Goal: Task Accomplishment & Management: Use online tool/utility

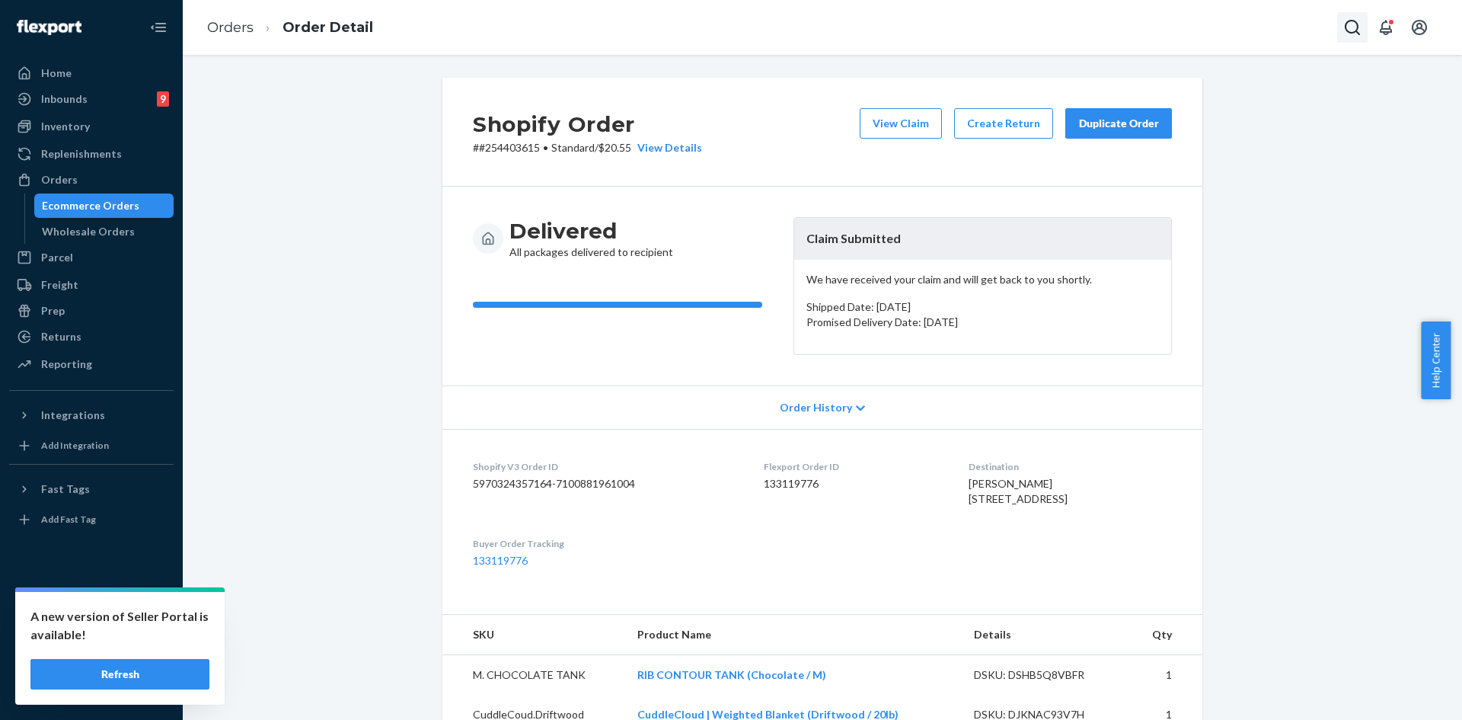
click at [1351, 19] on icon "Open Search Box" at bounding box center [1352, 27] width 18 height 18
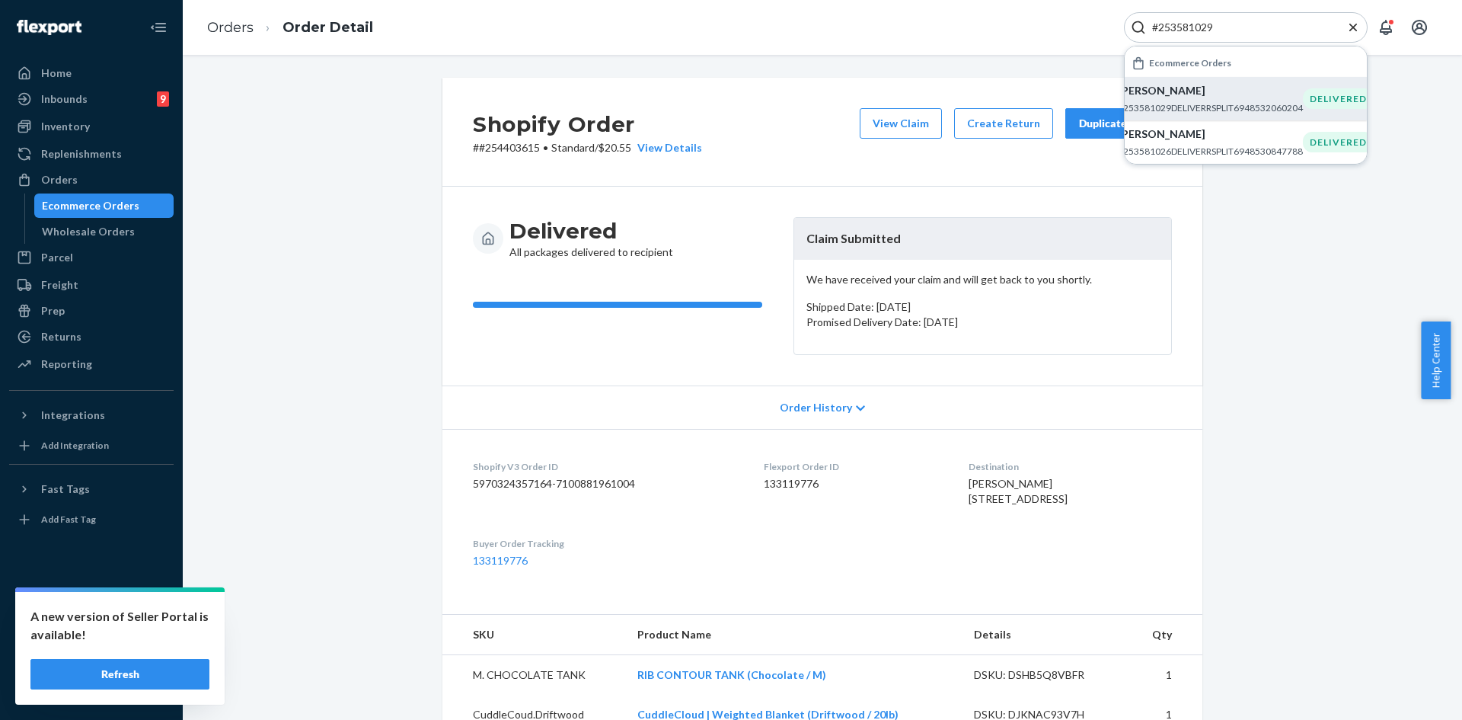
type input "#253581029"
click at [1178, 100] on div "Ustina Zharkoff #253581029DELIVERRSPLIT6948532060204" at bounding box center [1210, 98] width 185 height 31
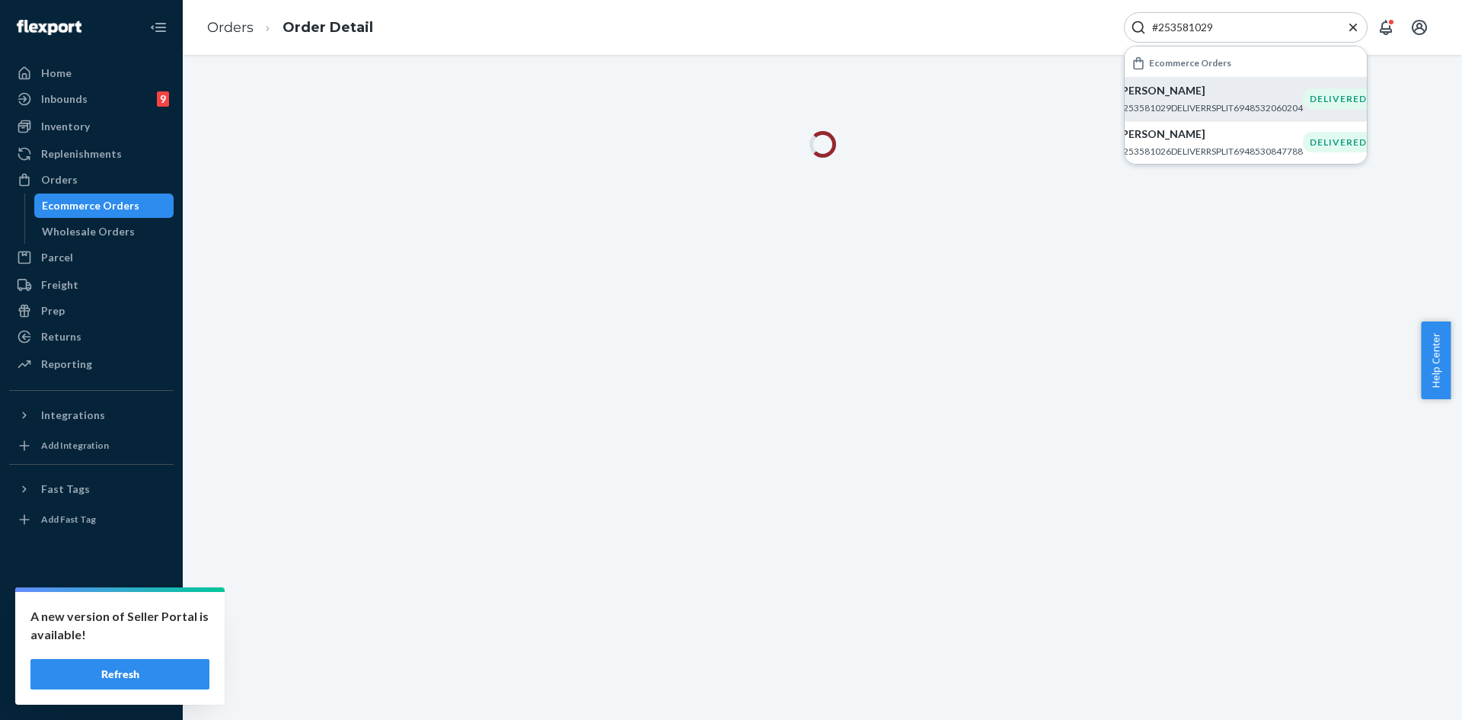
click at [1167, 109] on p "#253581029DELIVERRSPLIT6948532060204" at bounding box center [1210, 107] width 185 height 13
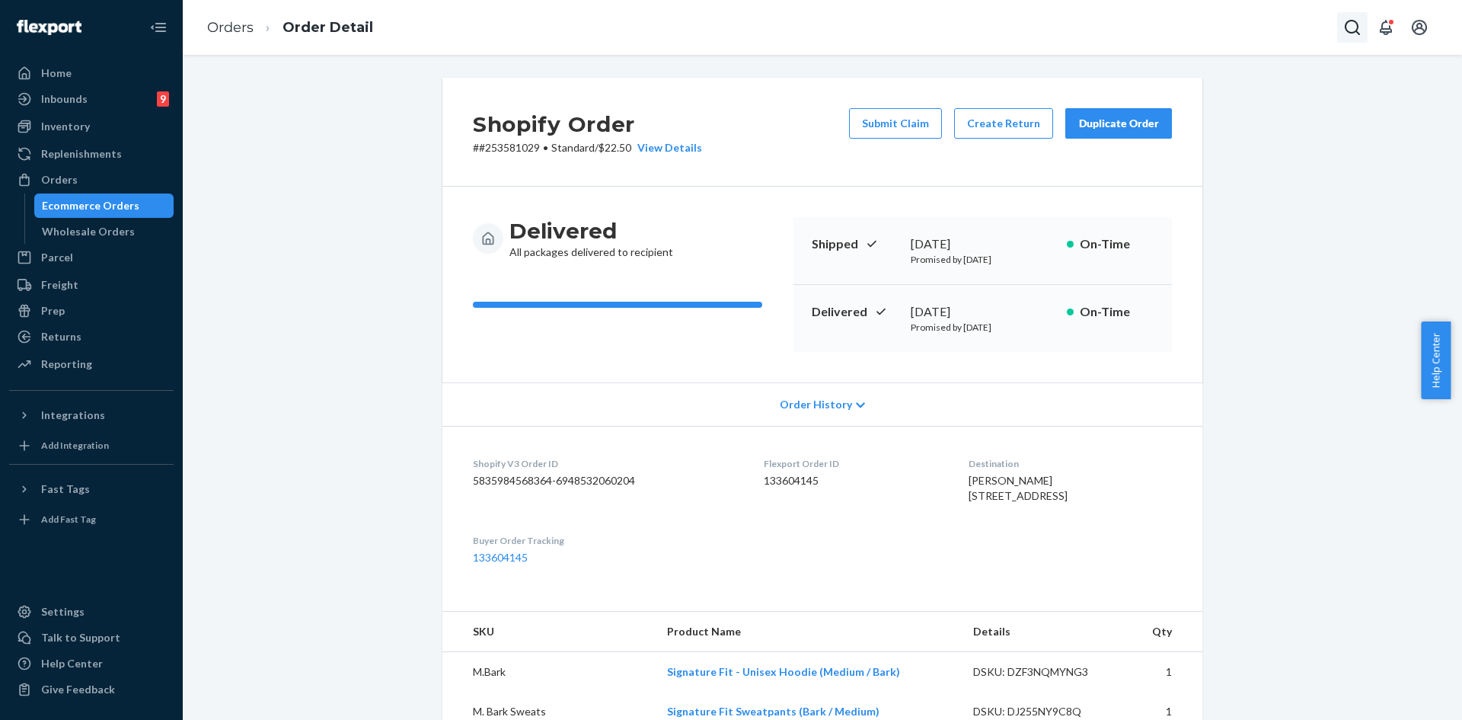
click at [1346, 20] on icon "Open Search Box" at bounding box center [1352, 27] width 18 height 18
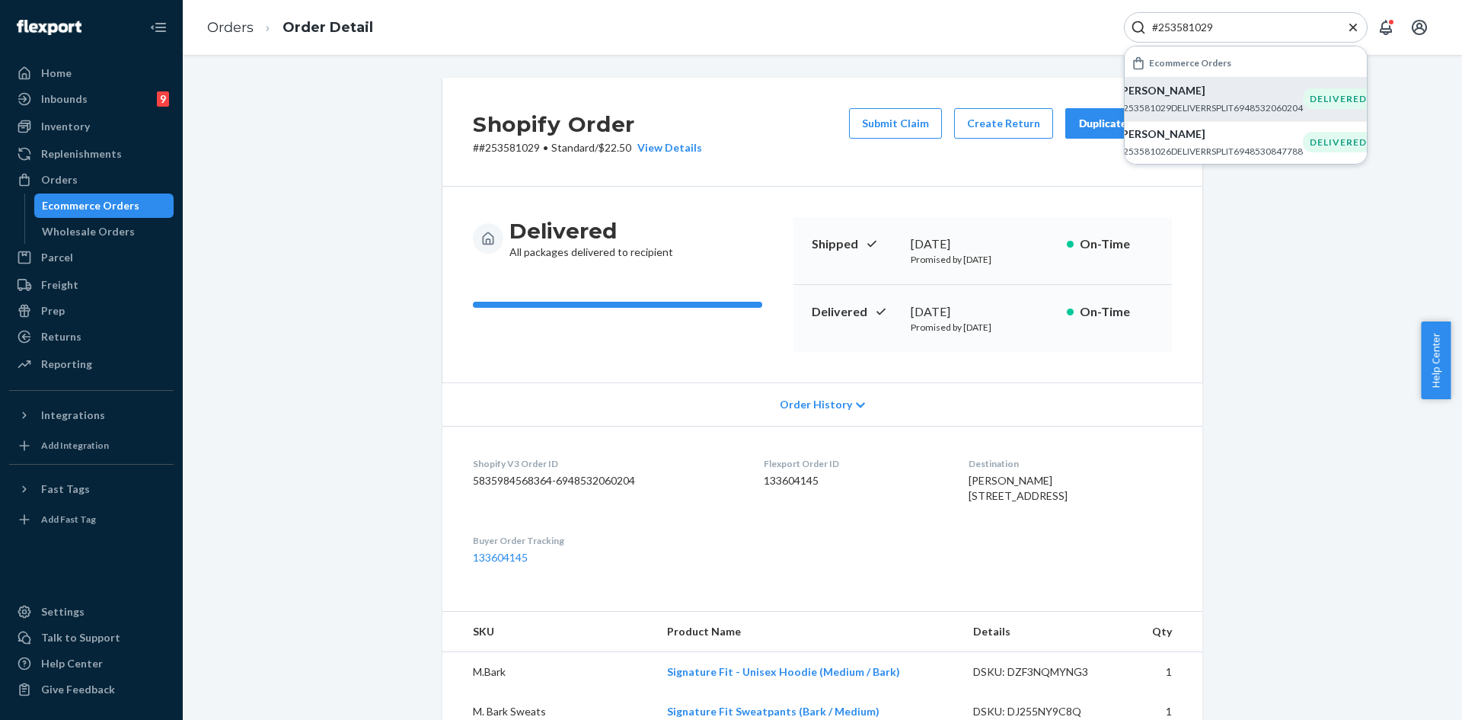
type input "#253581029"
click at [1189, 90] on p "[PERSON_NAME]" at bounding box center [1210, 90] width 185 height 15
click at [1349, 24] on icon "Close Search" at bounding box center [1353, 27] width 15 height 15
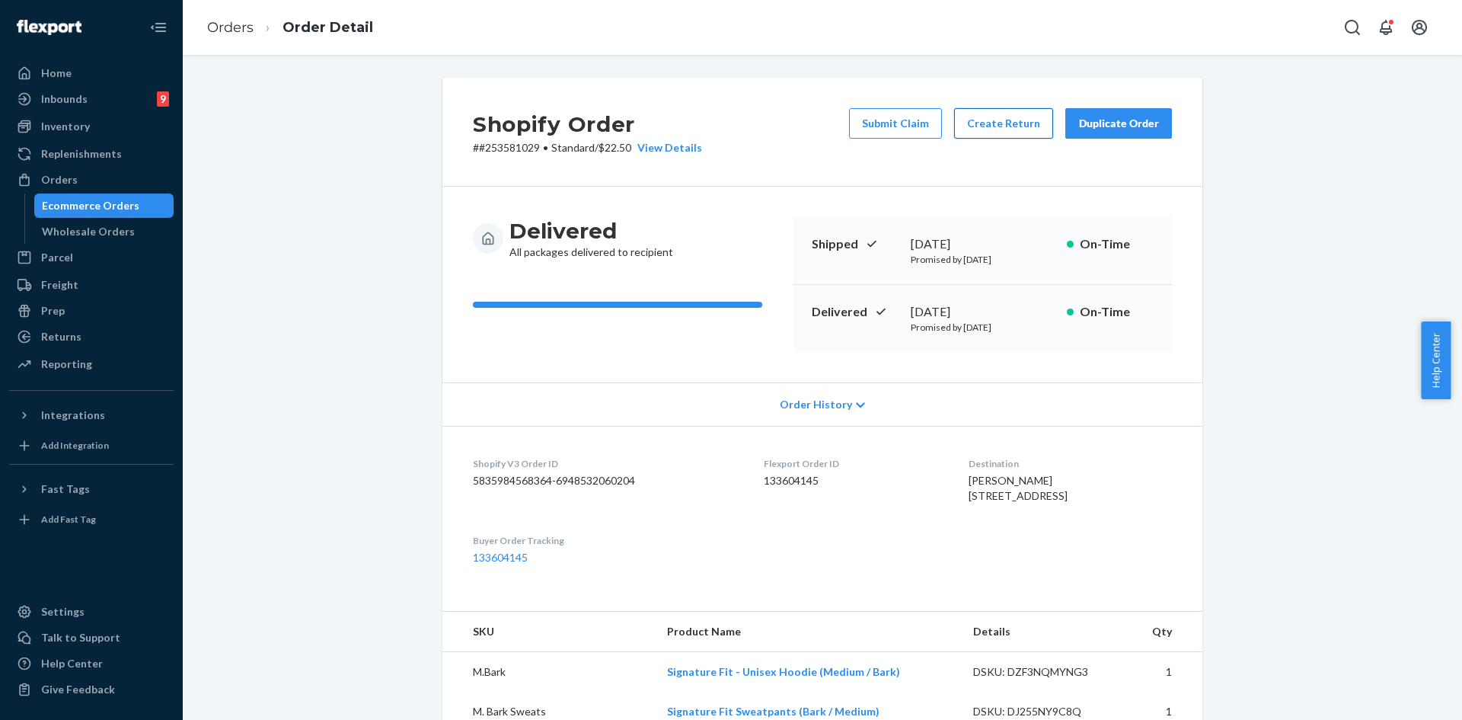
click at [998, 130] on button "Create Return" at bounding box center [1003, 123] width 99 height 30
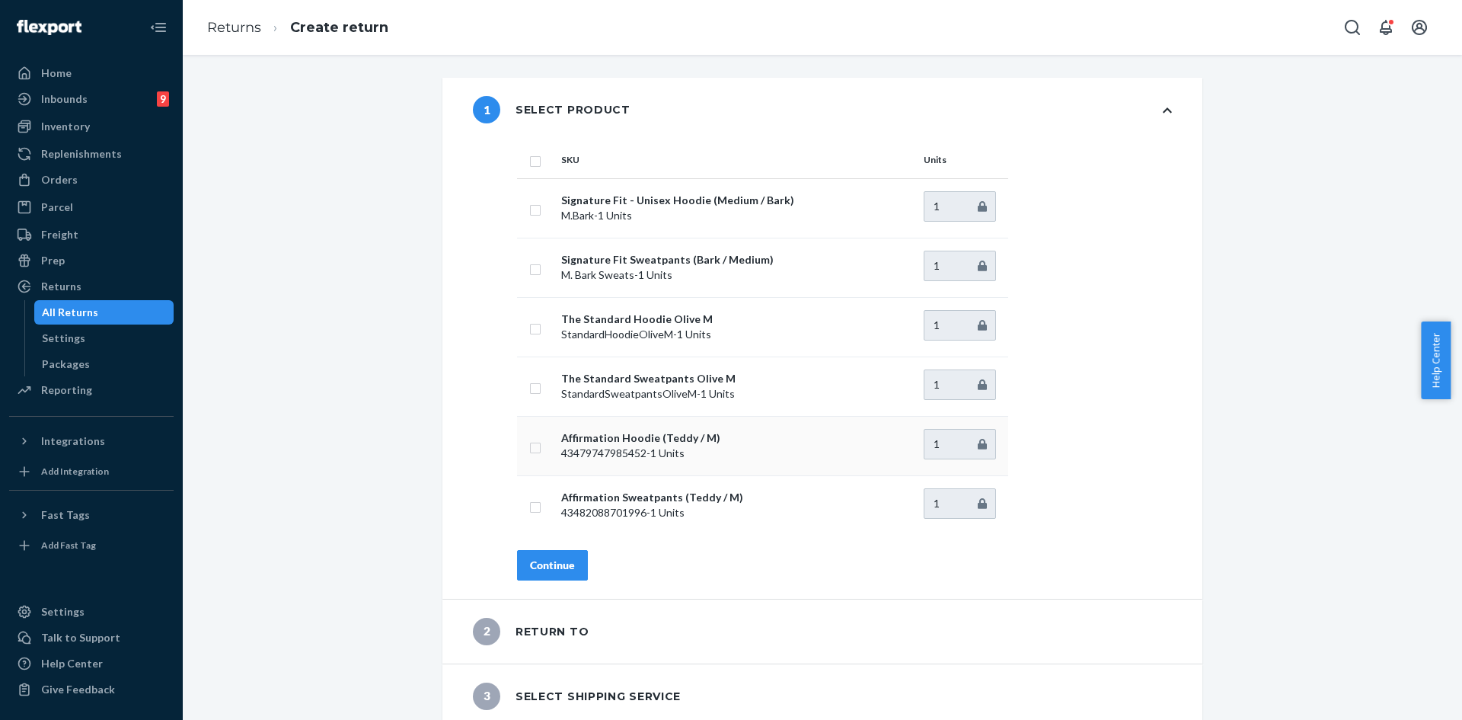
click at [535, 446] on input "checkbox" at bounding box center [535, 446] width 12 height 16
checkbox input "true"
click at [551, 572] on div "Continue" at bounding box center [552, 564] width 45 height 15
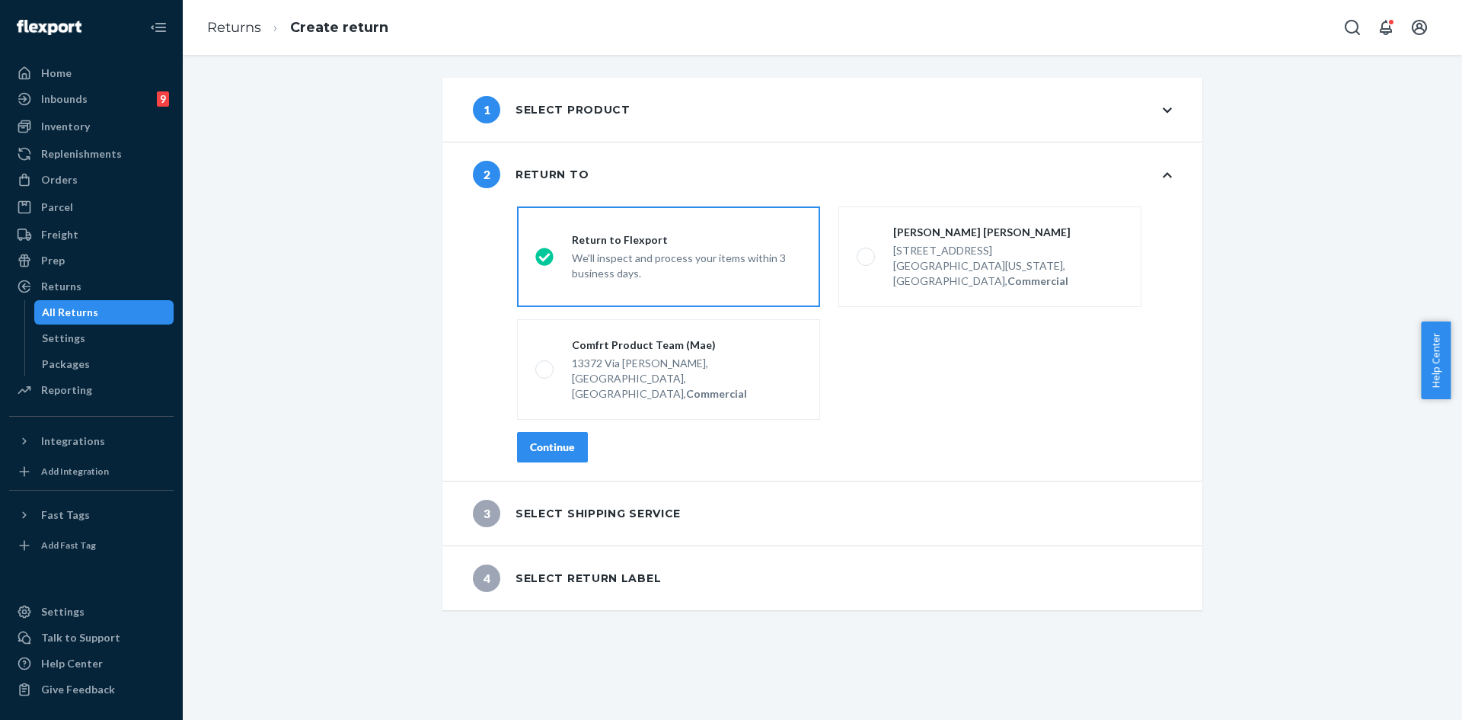
click at [549, 432] on button "Continue" at bounding box center [552, 447] width 71 height 30
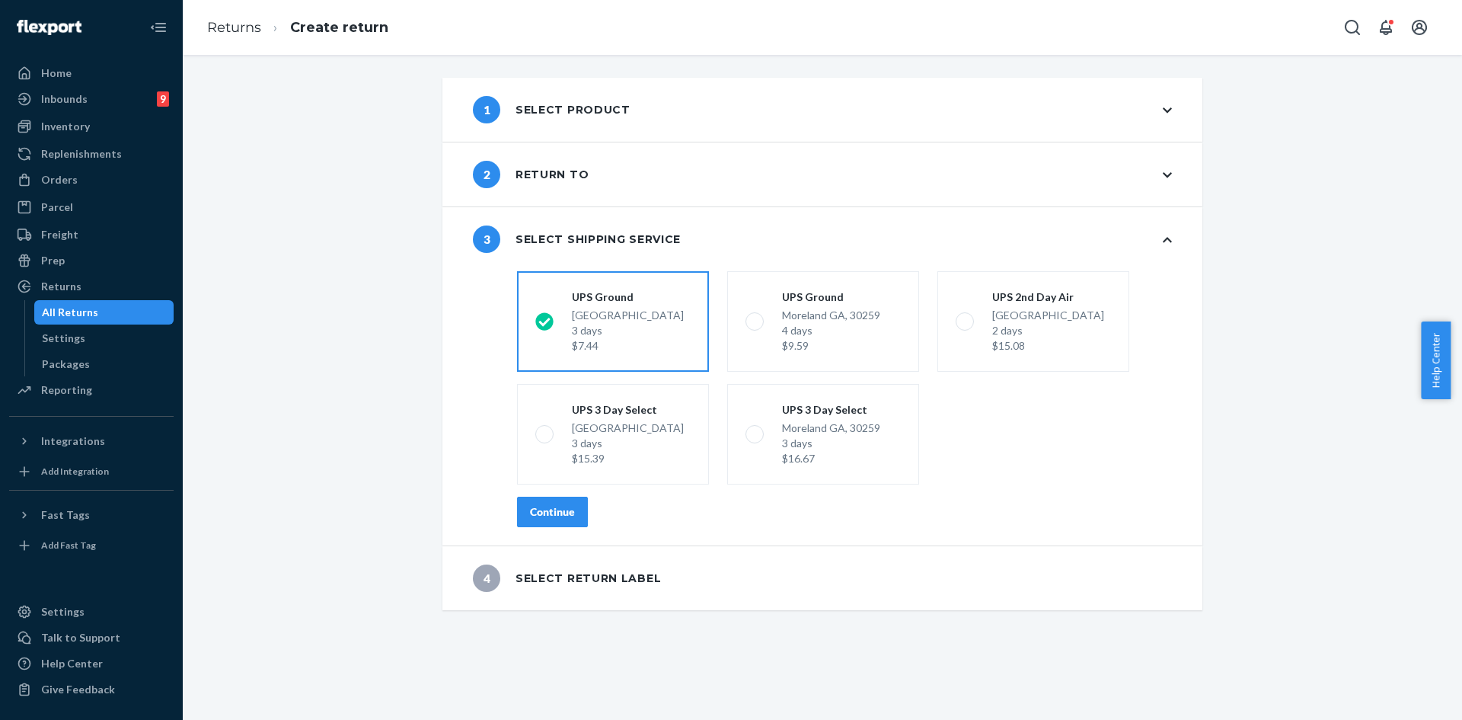
click at [544, 514] on div "Continue" at bounding box center [552, 511] width 45 height 15
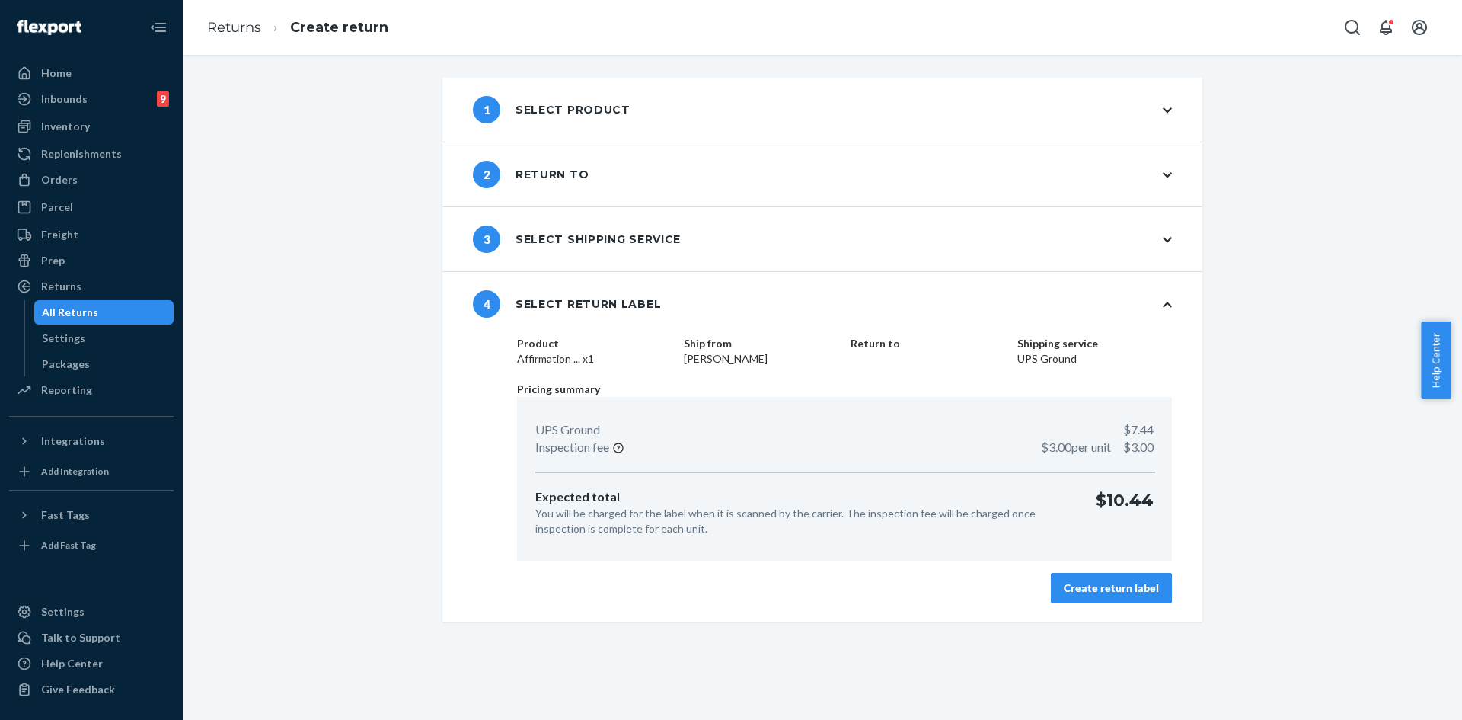
click at [1115, 592] on div "Create return label" at bounding box center [1111, 587] width 95 height 15
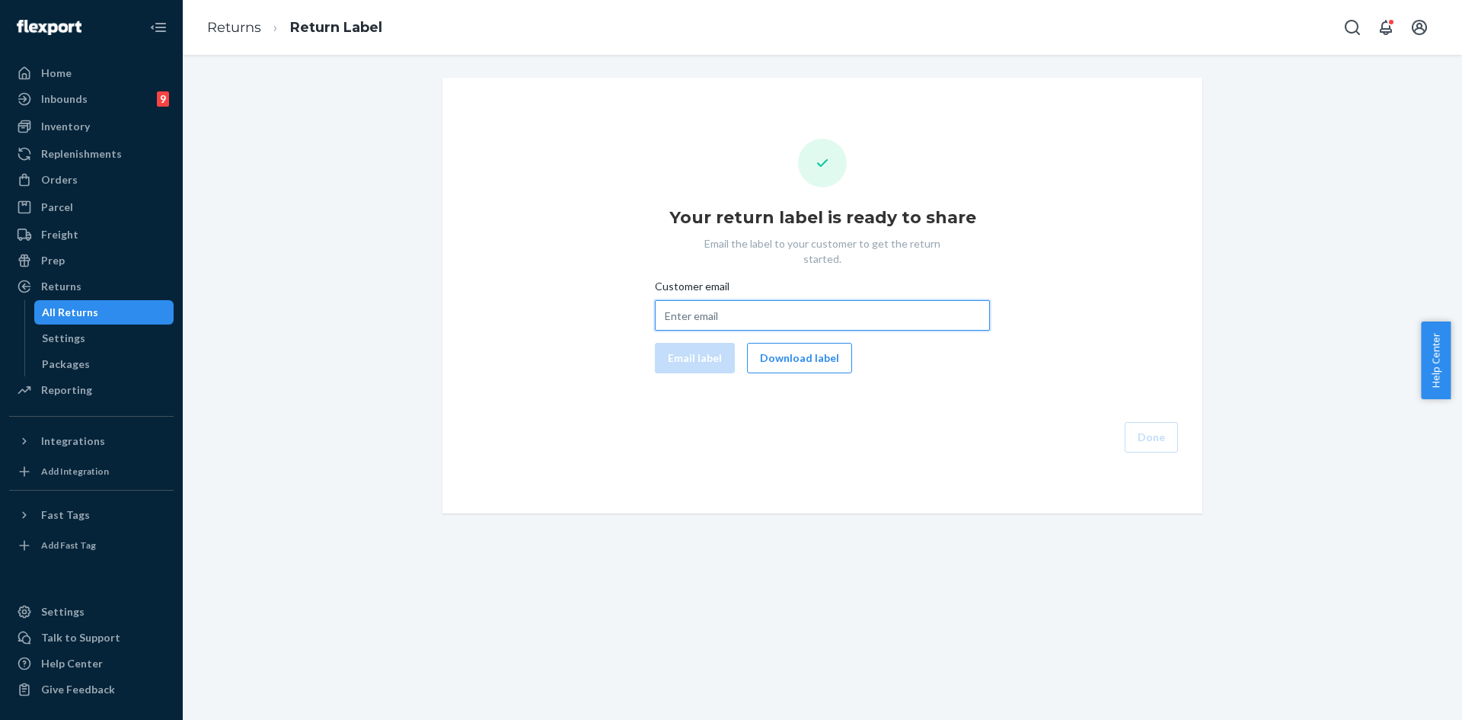
click at [717, 304] on input "Customer email" at bounding box center [822, 315] width 335 height 30
paste input "uzharkoff@gmail.com"
type input "uzharkoff@gmail.com"
click at [704, 347] on button "Email label" at bounding box center [695, 358] width 80 height 30
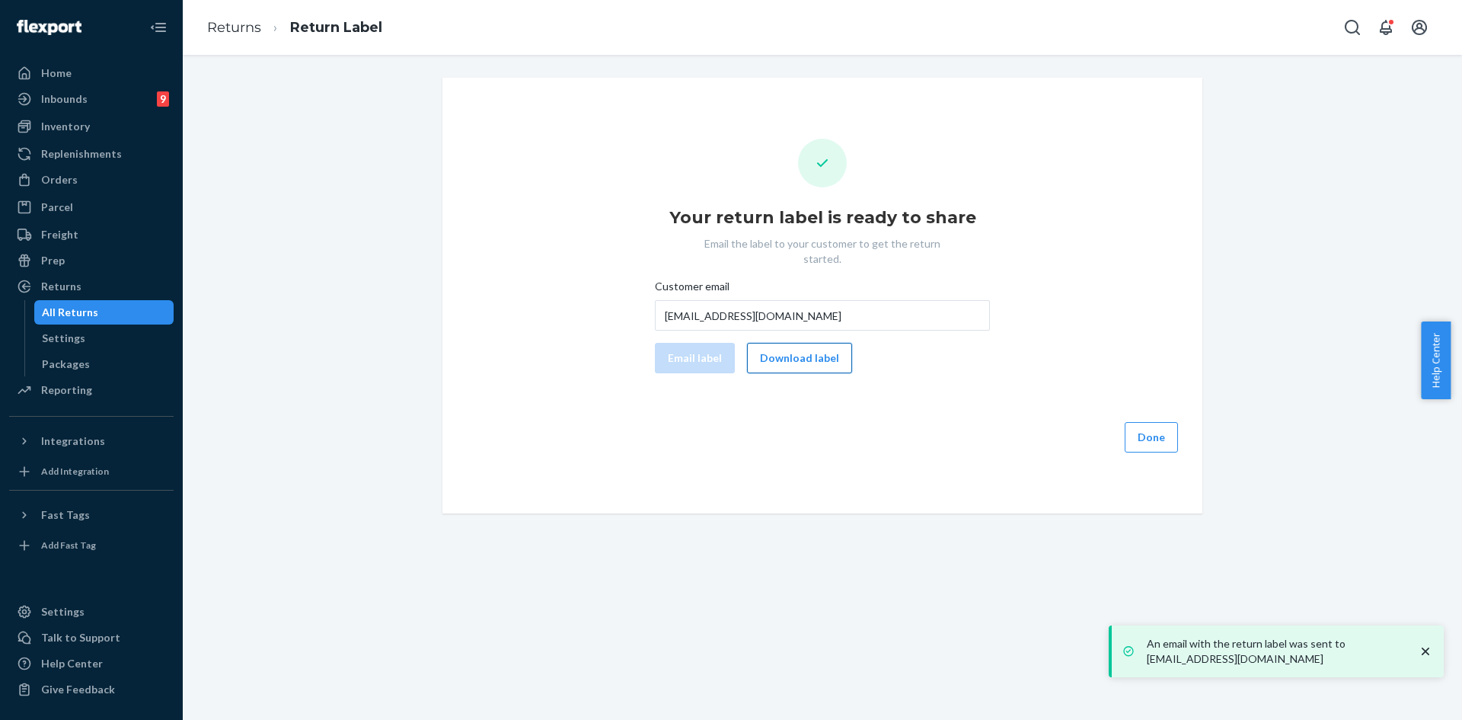
click at [813, 350] on button "Download label" at bounding box center [799, 358] width 105 height 30
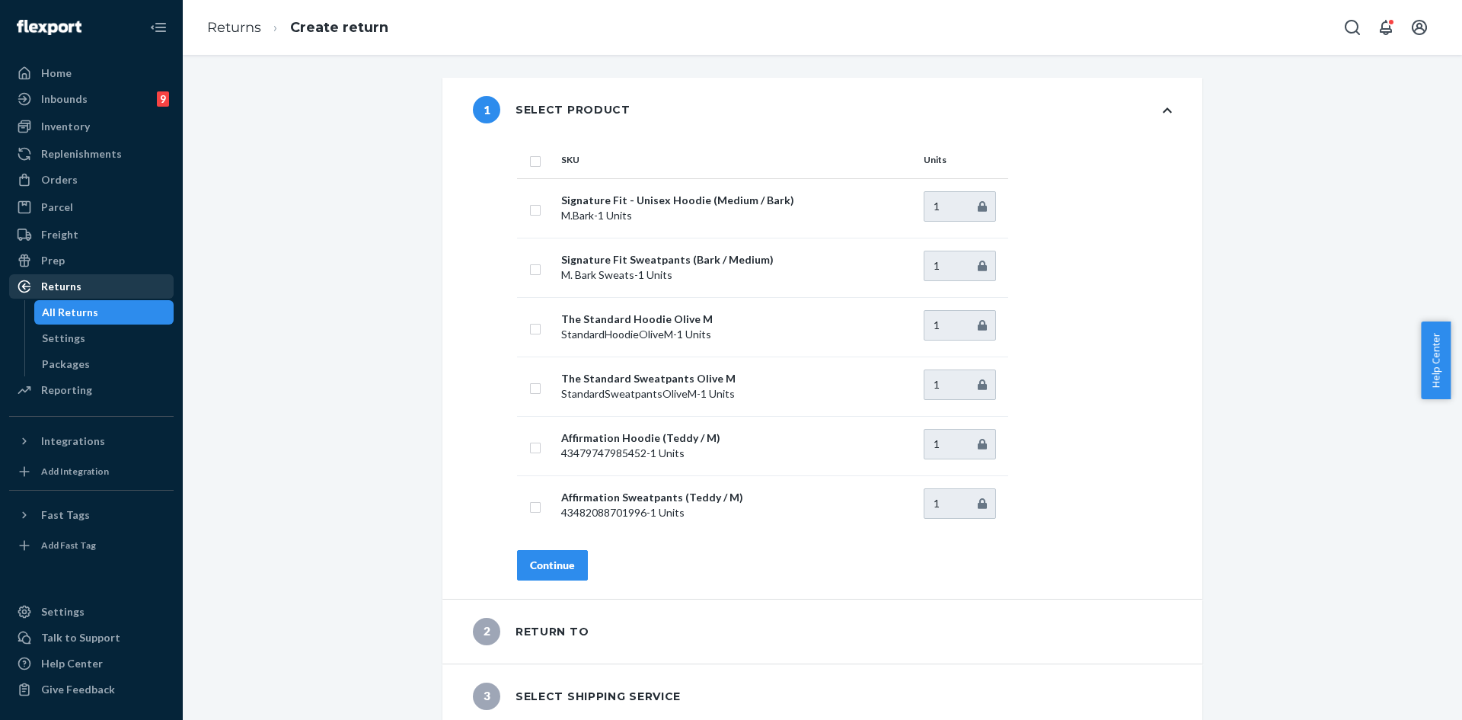
click at [72, 281] on div "Returns" at bounding box center [61, 286] width 40 height 15
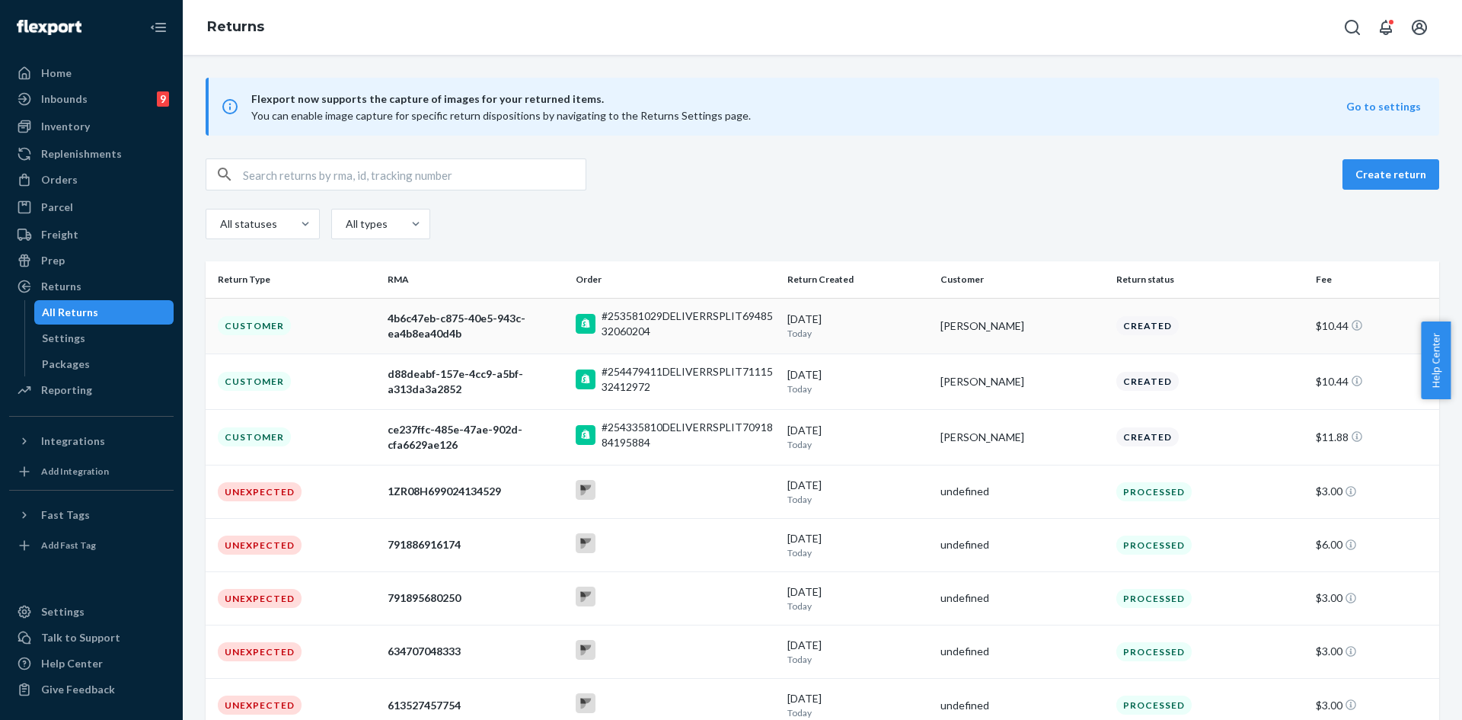
click at [742, 321] on div "#253581029DELIVERRSPLIT6948532060204" at bounding box center [689, 323] width 174 height 30
